Goal: Task Accomplishment & Management: Manage account settings

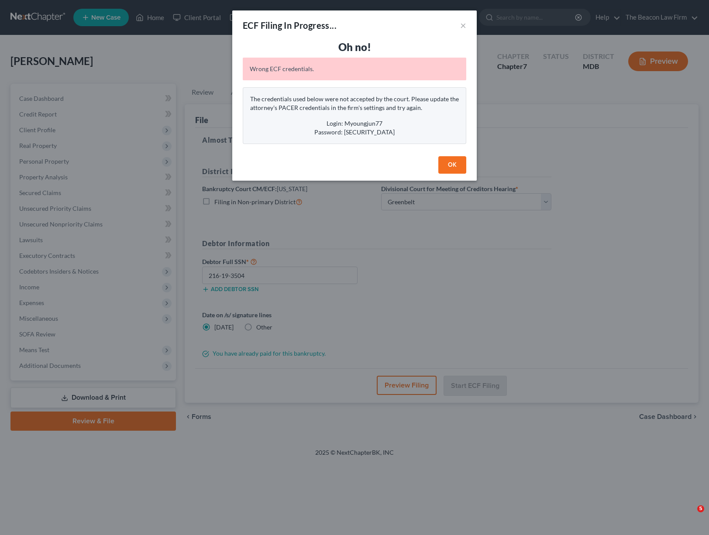
select select "1"
click at [459, 165] on button "OK" at bounding box center [452, 164] width 28 height 17
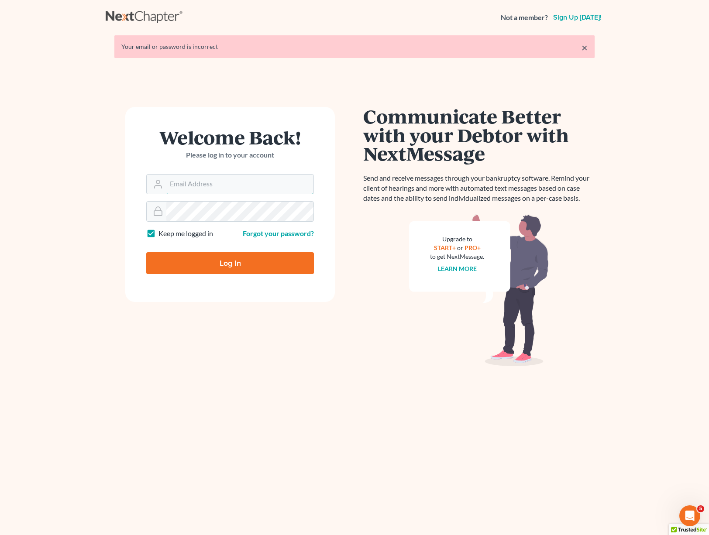
type input "david@beaconlawyer.com"
click at [237, 265] on input "Log In" at bounding box center [230, 263] width 168 height 22
type input "Thinking..."
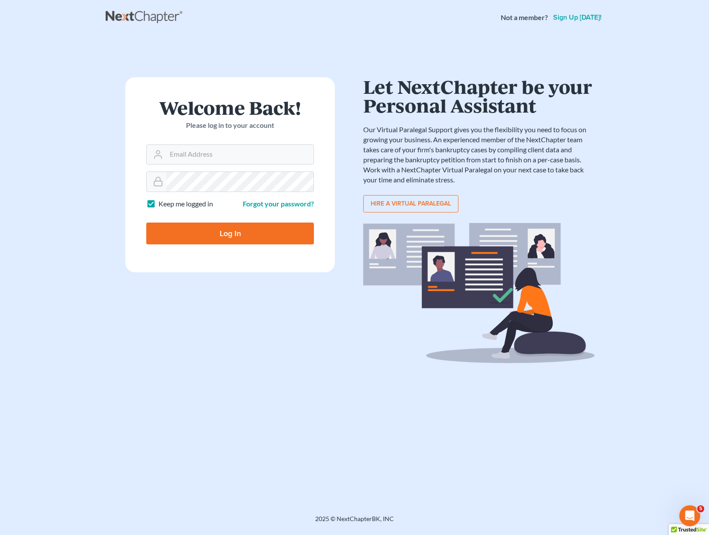
click at [384, 56] on div "Welcome Back! Please log in to your account Email Address Password Keep me logg…" at bounding box center [355, 264] width 498 height 458
click at [234, 147] on input "Email Address" at bounding box center [239, 154] width 147 height 19
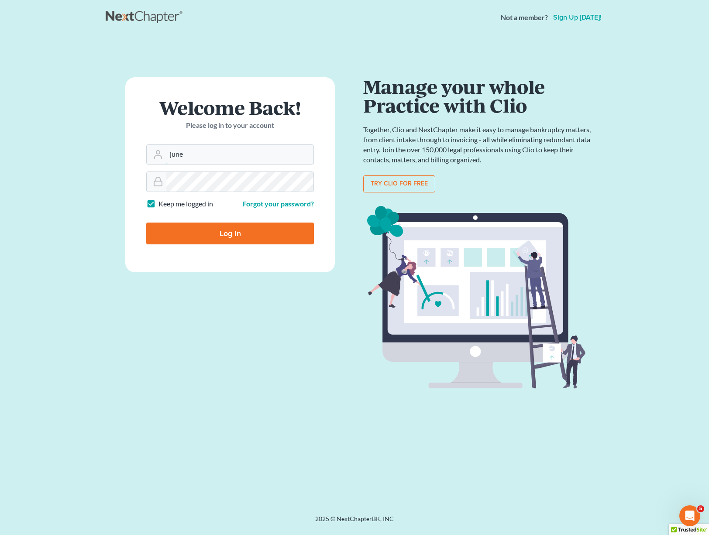
type input "[EMAIL_ADDRESS][DOMAIN_NAME]"
click at [244, 227] on input "Log In" at bounding box center [230, 234] width 168 height 22
type input "Thinking..."
